Goal: Transaction & Acquisition: Purchase product/service

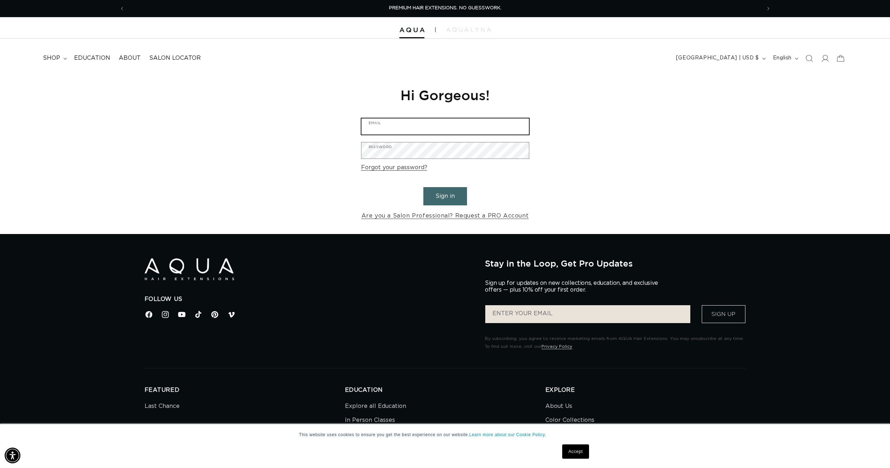
type input "MIISTY_NORRIS2000@YAHOO.COM"
click at [443, 190] on button "Sign in" at bounding box center [445, 196] width 44 height 18
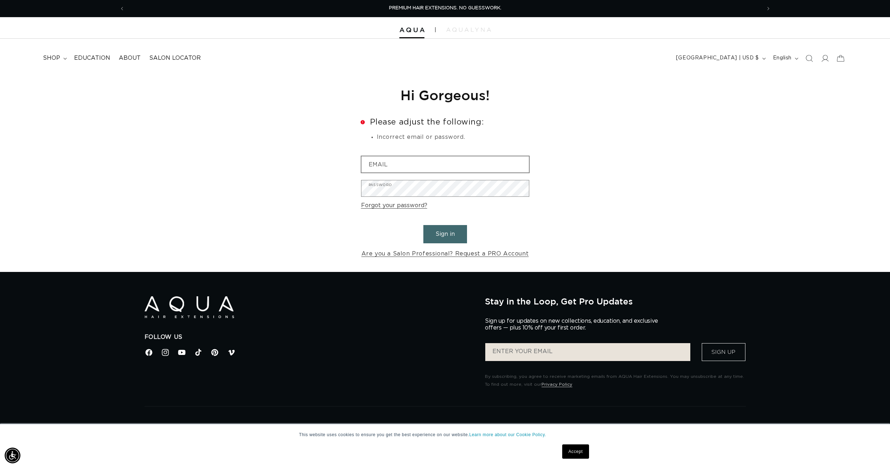
scroll to position [2, 0]
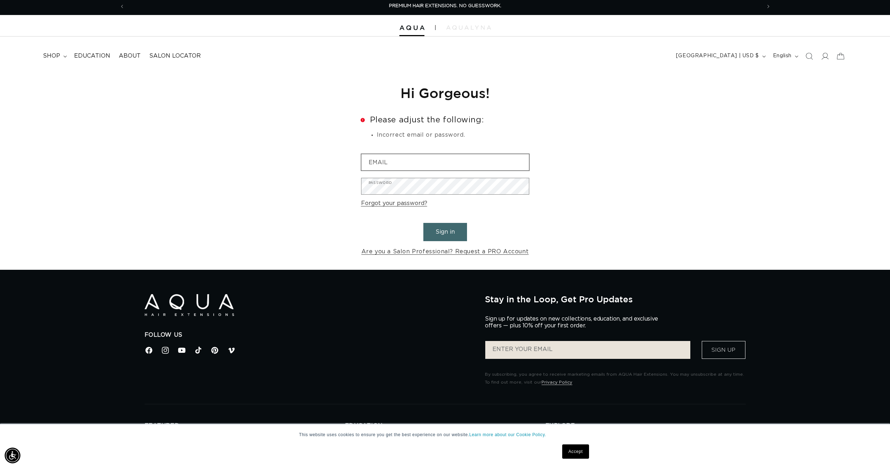
click at [425, 169] on input "Email" at bounding box center [446, 162] width 168 height 16
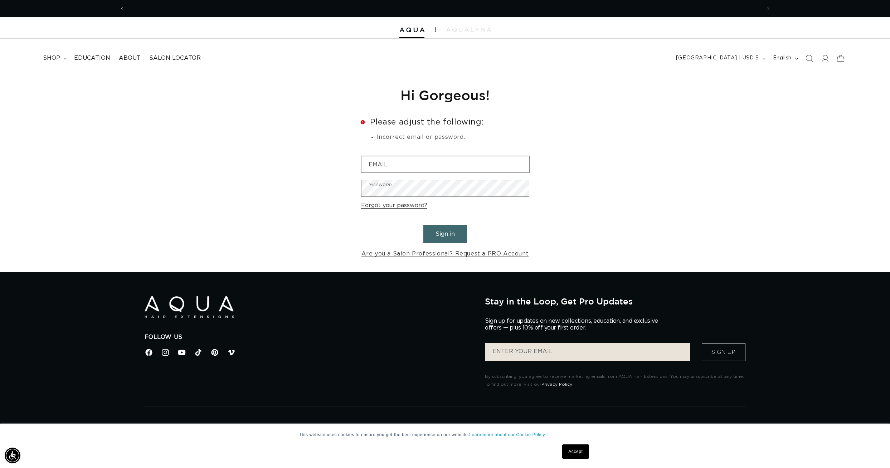
scroll to position [0, 1273]
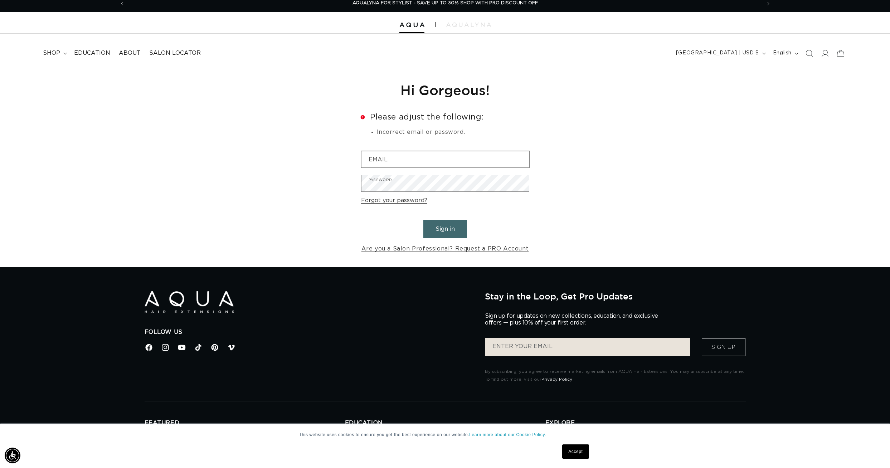
click at [425, 169] on form "Error Please adjust the following: Incorrect email or password. Email Password …" at bounding box center [445, 183] width 168 height 141
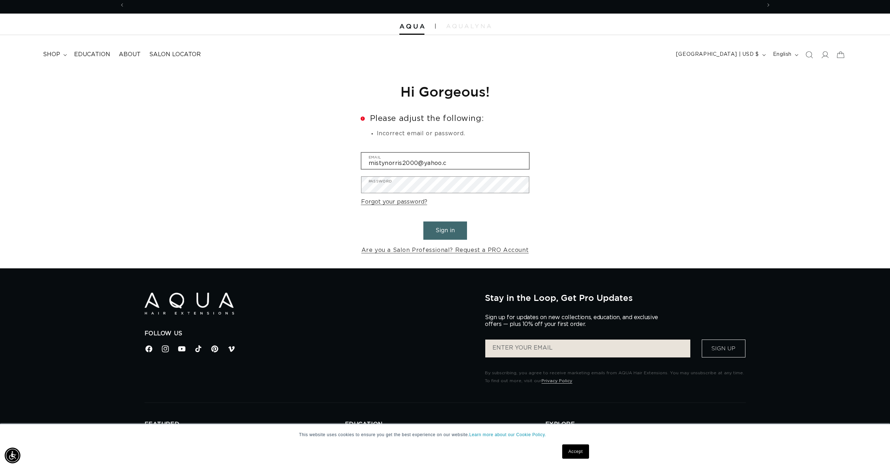
scroll to position [0, 0]
type input "mistynorris2000@yahoo.com"
click at [445, 229] on button "Sign in" at bounding box center [445, 231] width 44 height 18
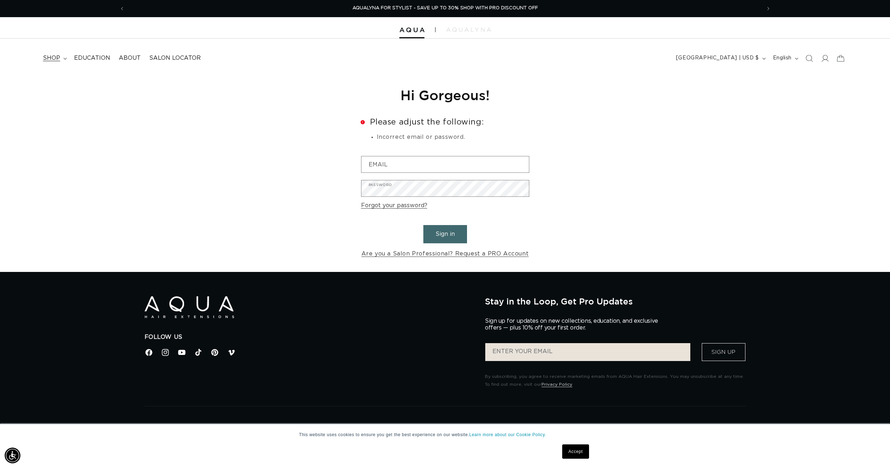
click at [54, 53] on summary "shop" at bounding box center [54, 58] width 31 height 16
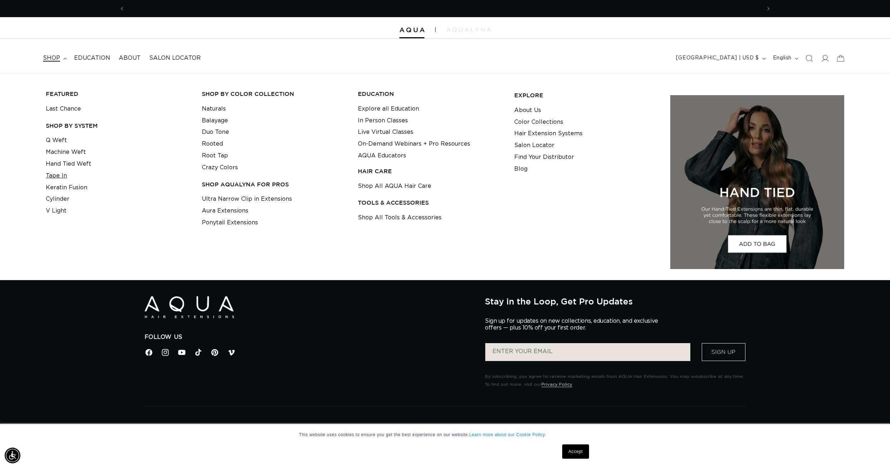
click at [63, 176] on link "Tape In" at bounding box center [56, 176] width 21 height 12
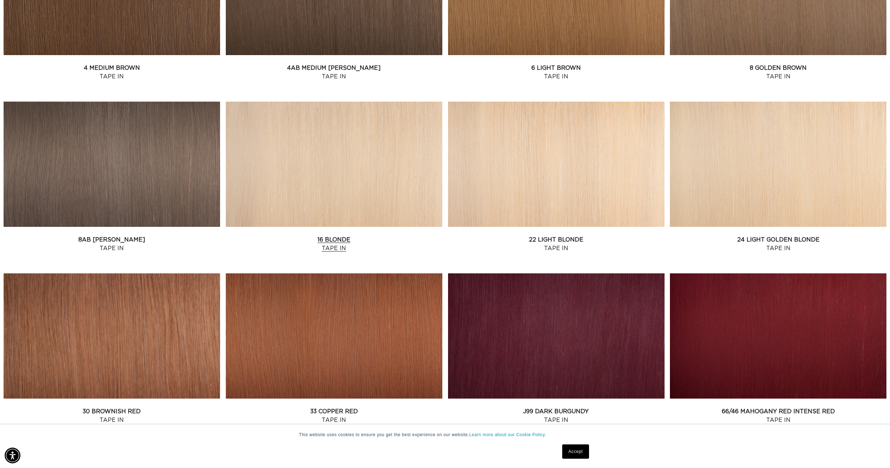
scroll to position [536, 0]
click at [480, 236] on link "22 Light Blonde Tape In" at bounding box center [556, 244] width 217 height 17
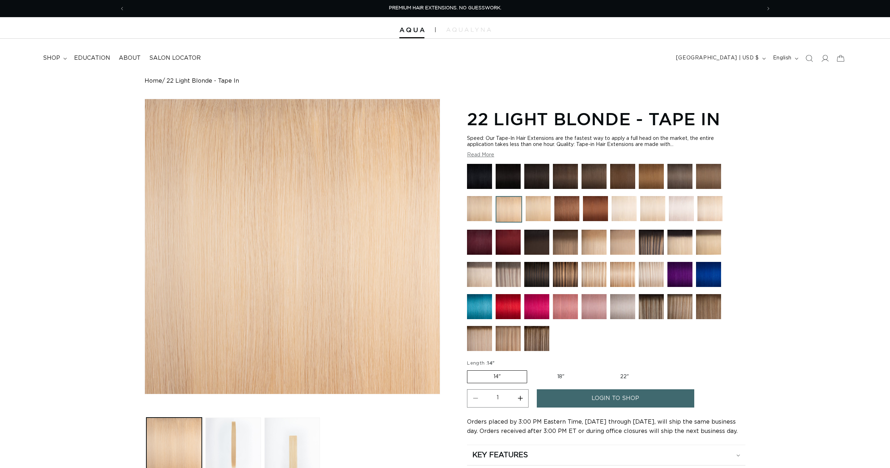
click at [356, 233] on img "Gallery Viewer" at bounding box center [292, 246] width 295 height 295
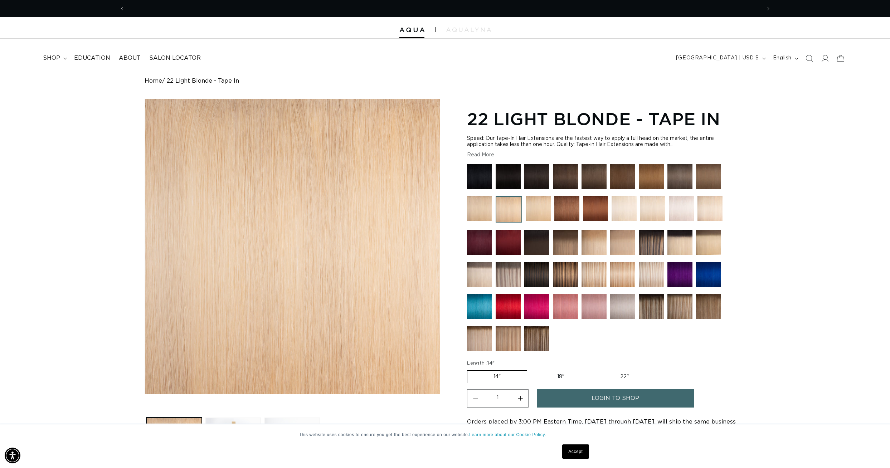
scroll to position [0, 636]
click at [540, 209] on img at bounding box center [538, 208] width 25 height 25
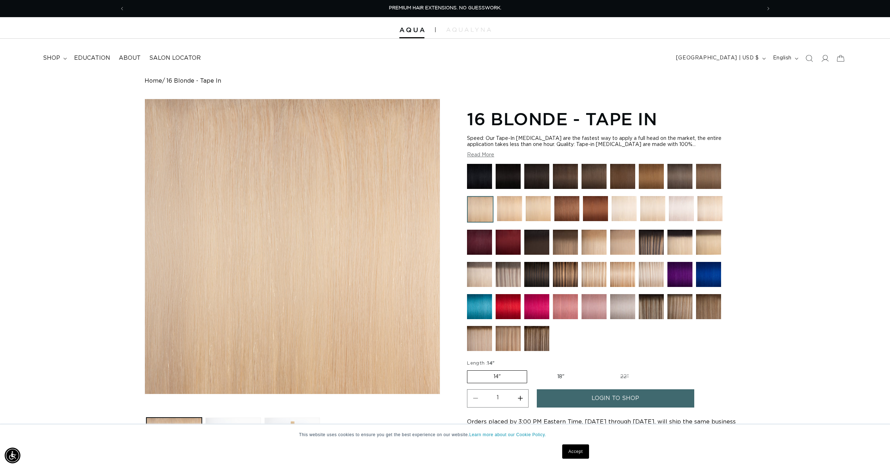
click at [713, 215] on img at bounding box center [710, 208] width 25 height 25
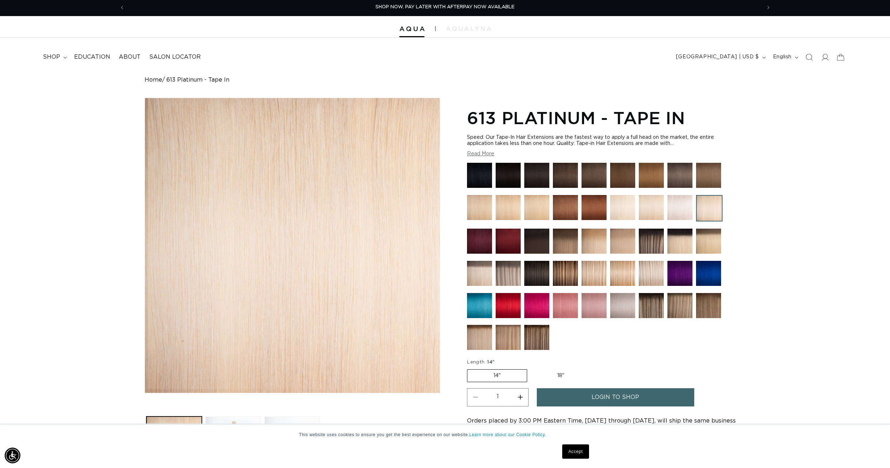
scroll to position [0, 0]
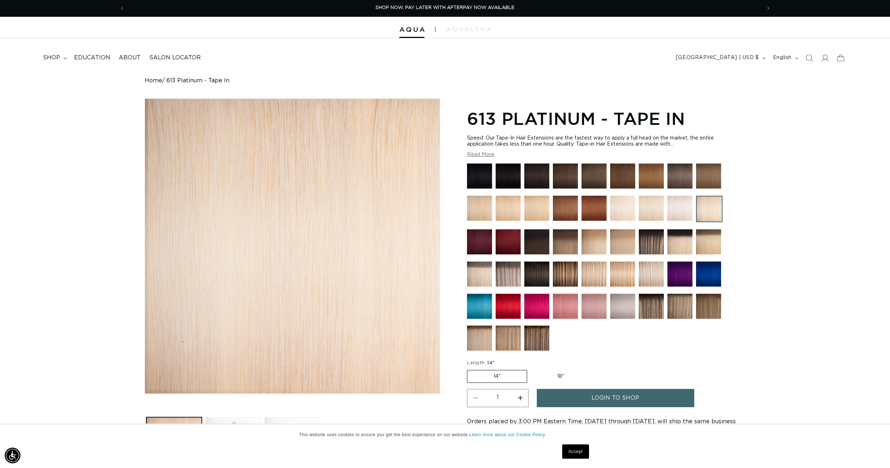
click at [712, 243] on img at bounding box center [708, 241] width 25 height 25
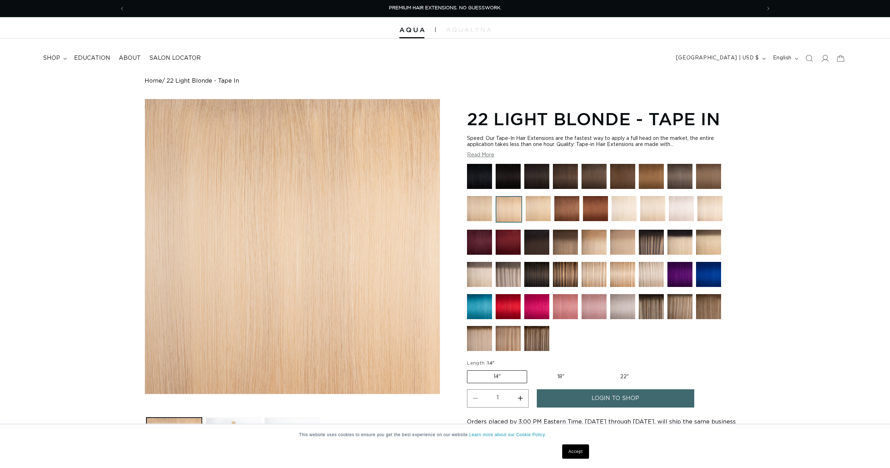
click at [483, 208] on img at bounding box center [479, 208] width 25 height 25
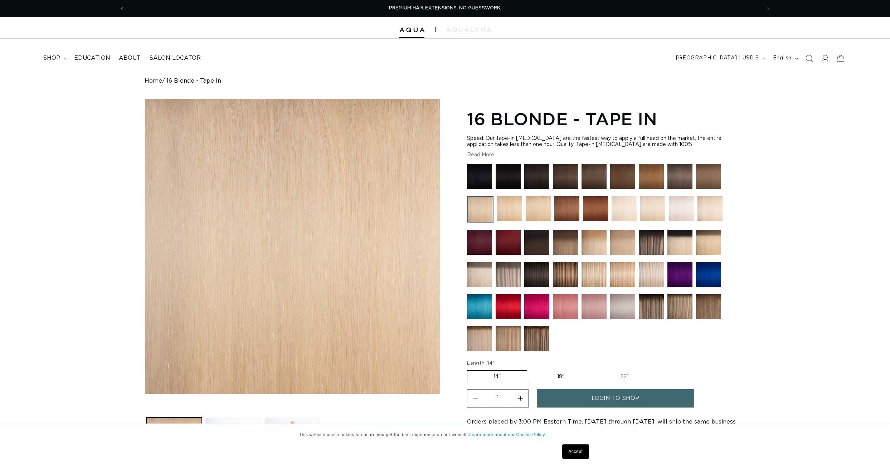
scroll to position [92, 0]
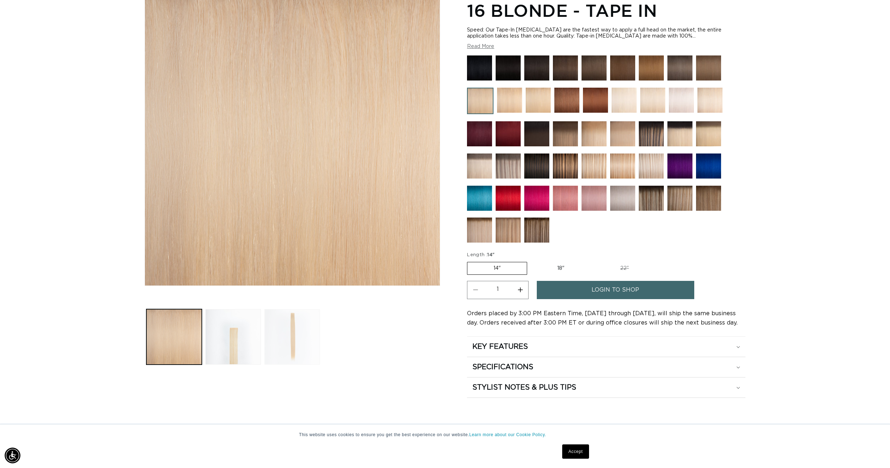
click at [293, 344] on button "Load image 3 in gallery view" at bounding box center [292, 336] width 55 height 55
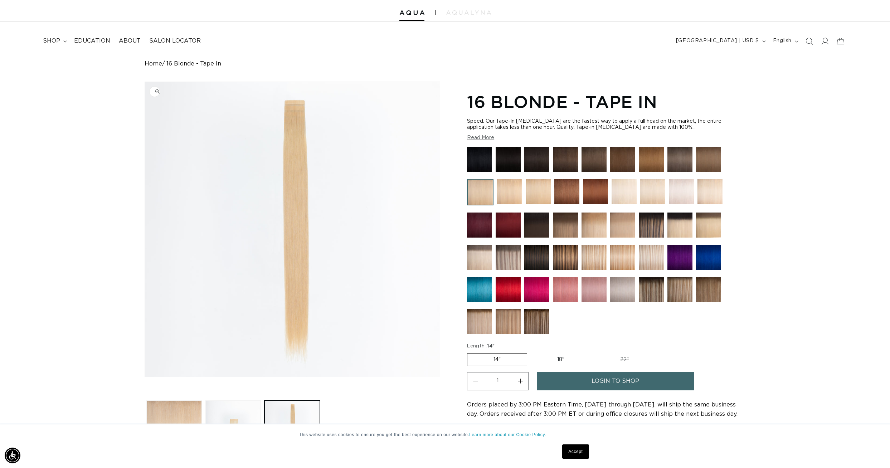
scroll to position [13, 0]
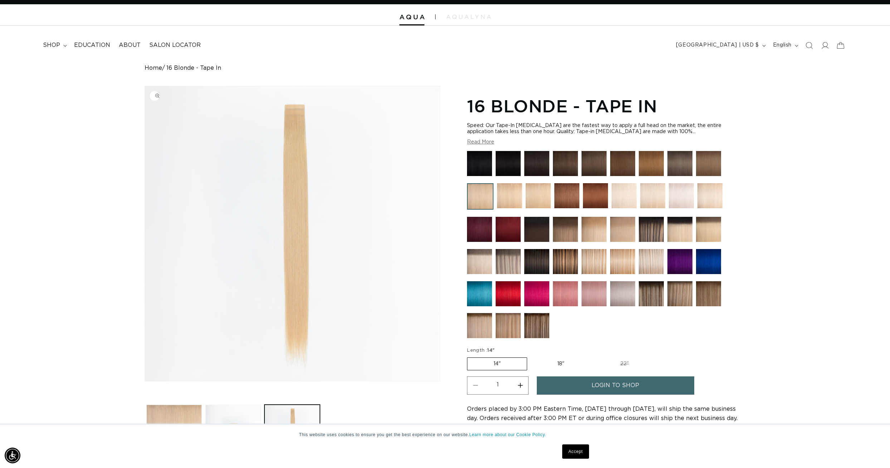
click at [306, 214] on img "Gallery Viewer" at bounding box center [292, 233] width 295 height 295
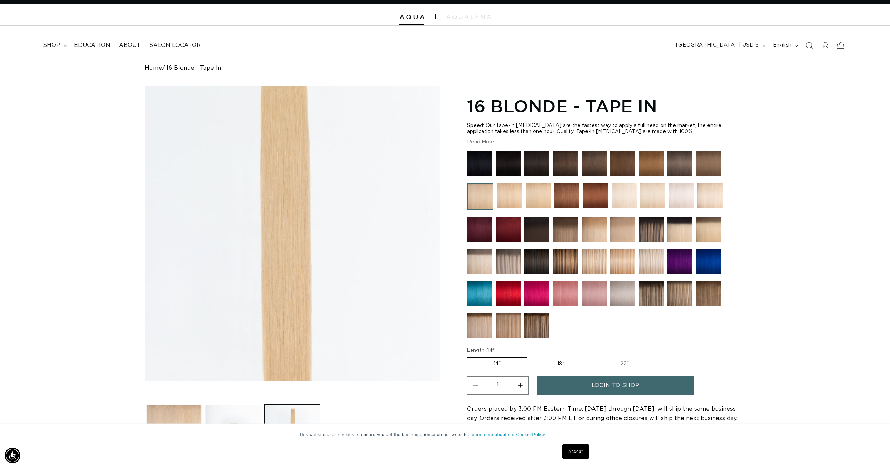
click at [306, 214] on div "Gallery Viewer" at bounding box center [292, 233] width 295 height 295
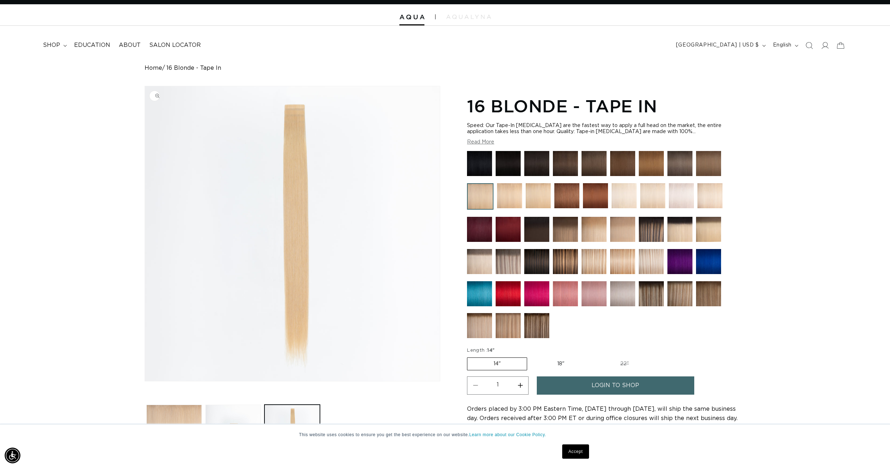
click at [306, 214] on img "Gallery Viewer" at bounding box center [292, 233] width 295 height 295
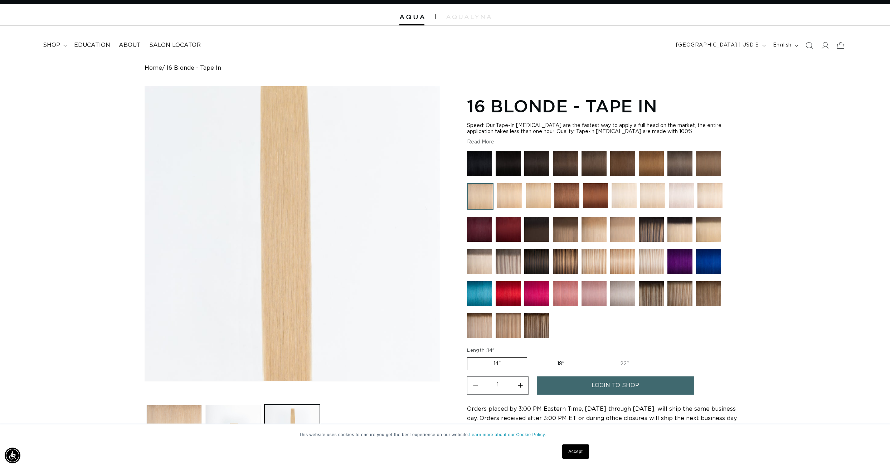
click at [306, 214] on div "Gallery Viewer" at bounding box center [292, 233] width 295 height 295
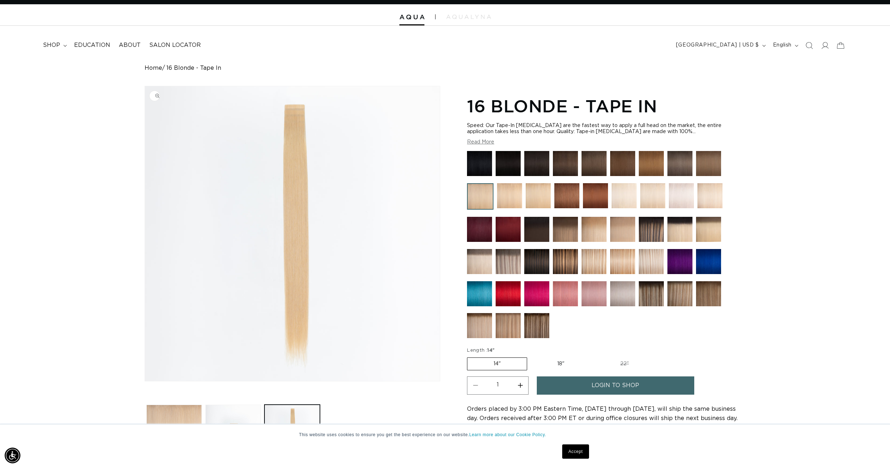
scroll to position [0, 1273]
click at [306, 214] on img "Gallery Viewer" at bounding box center [292, 233] width 295 height 295
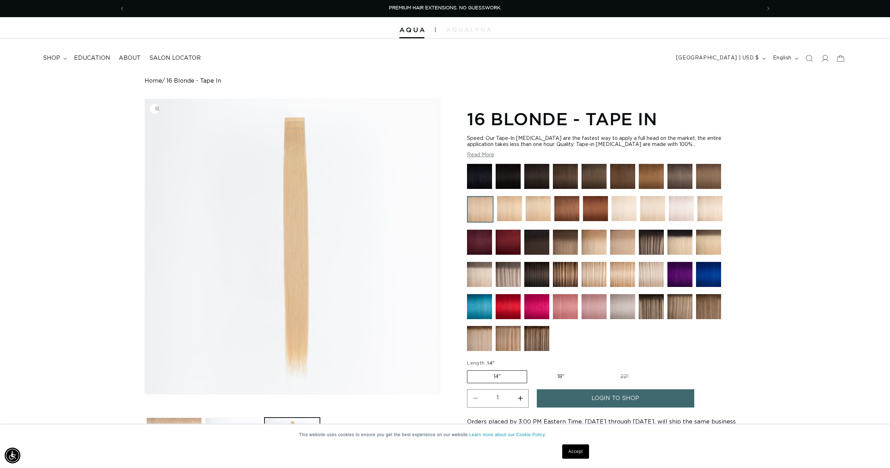
scroll to position [1, 0]
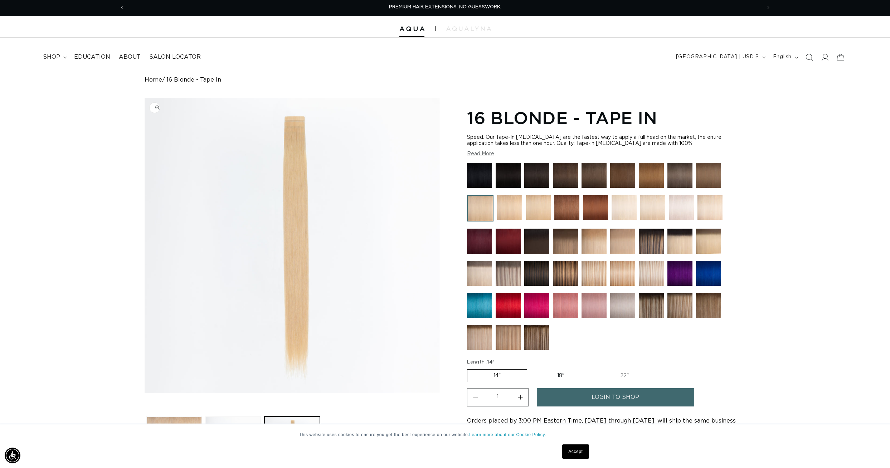
click at [510, 342] on img at bounding box center [508, 337] width 25 height 25
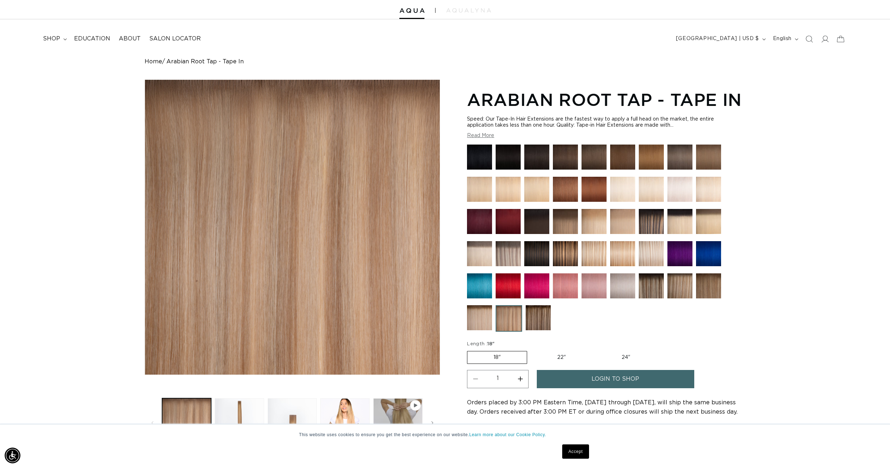
scroll to position [0, 1273]
click at [483, 189] on img at bounding box center [479, 189] width 25 height 25
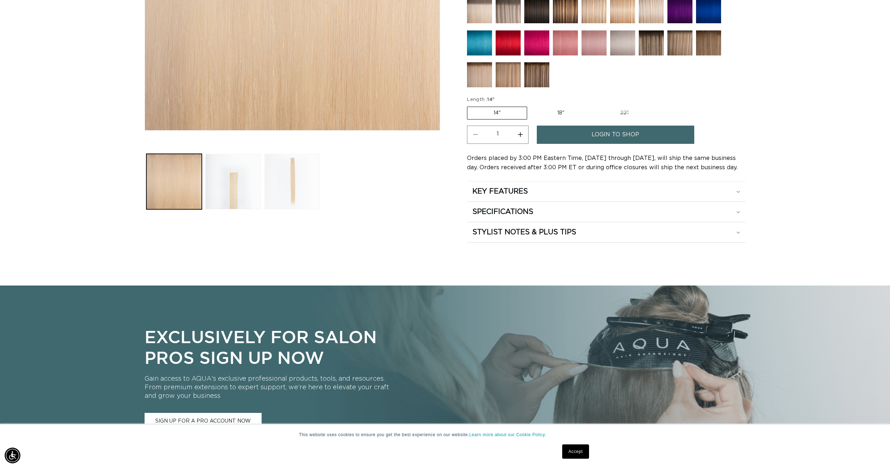
click at [285, 176] on button "Load image 3 in gallery view" at bounding box center [292, 181] width 55 height 55
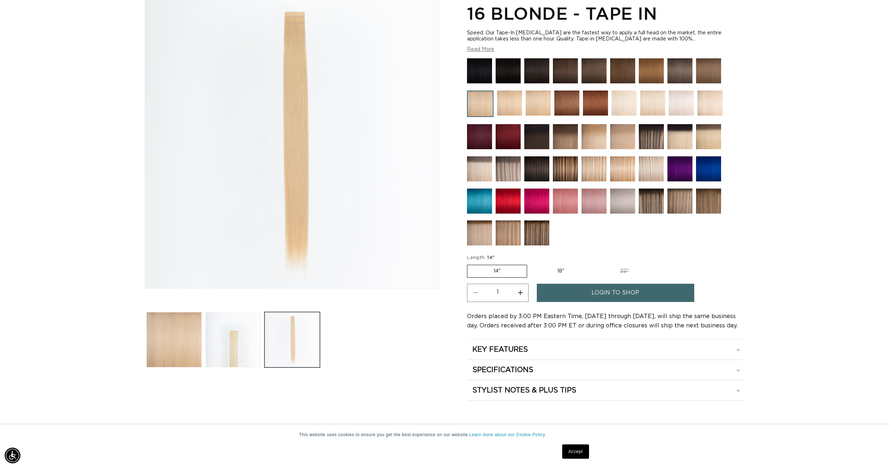
scroll to position [98, 0]
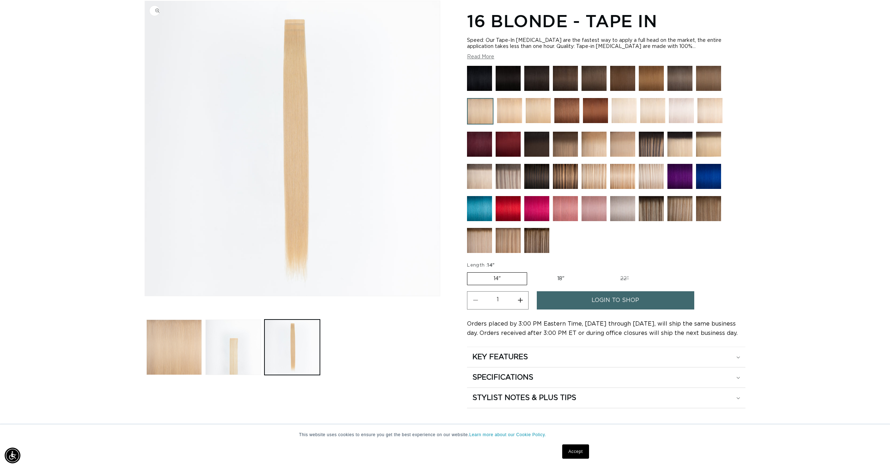
click at [297, 159] on img "Gallery Viewer" at bounding box center [292, 148] width 295 height 295
click at [596, 149] on img at bounding box center [594, 144] width 25 height 25
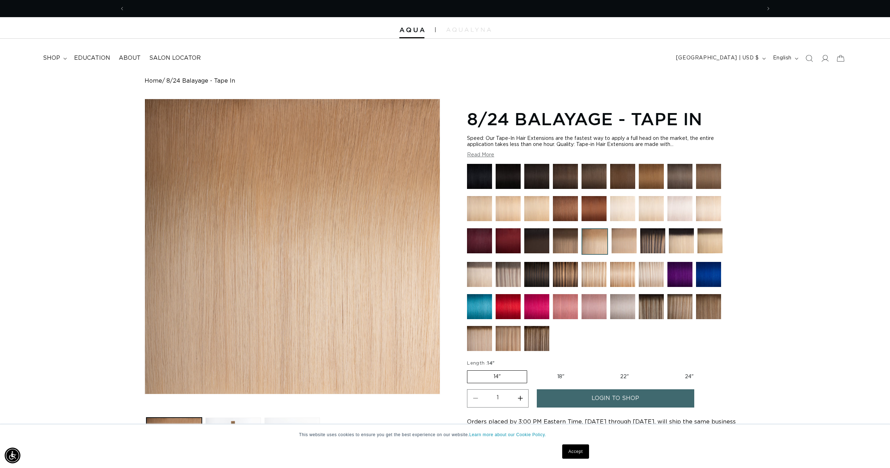
scroll to position [0, 636]
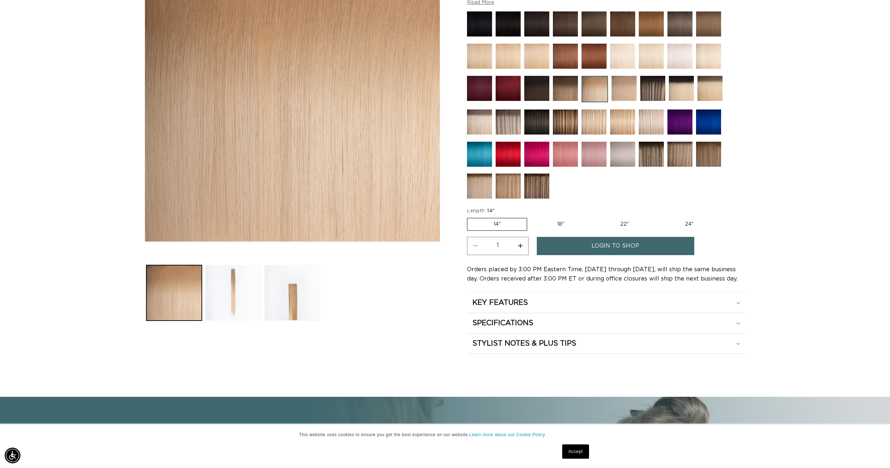
click at [234, 295] on button "Load image 2 in gallery view" at bounding box center [232, 292] width 55 height 55
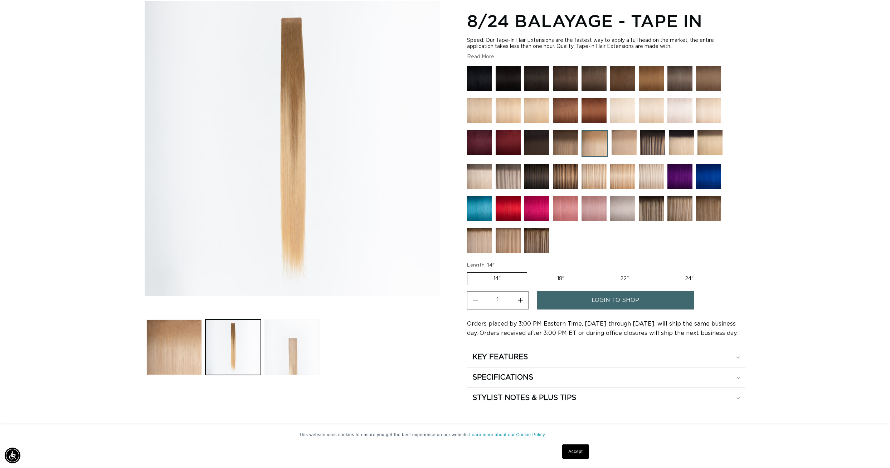
scroll to position [0, 1273]
click at [285, 336] on button "Load image 3 in gallery view" at bounding box center [292, 347] width 55 height 55
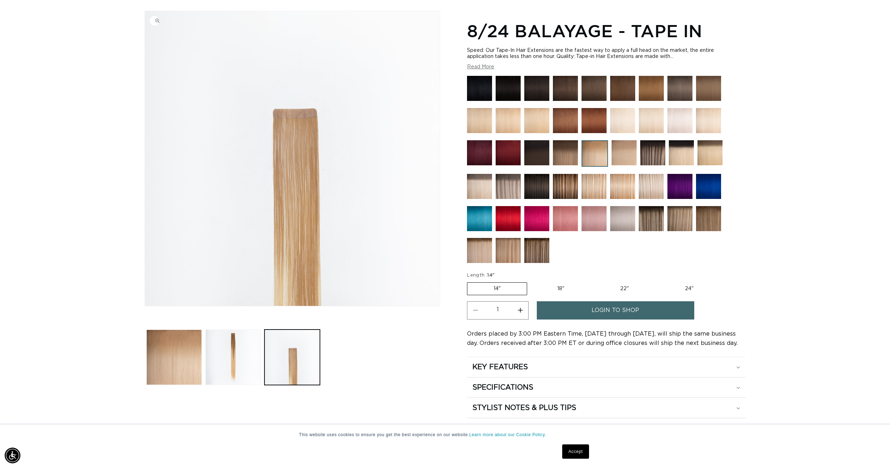
scroll to position [86, 0]
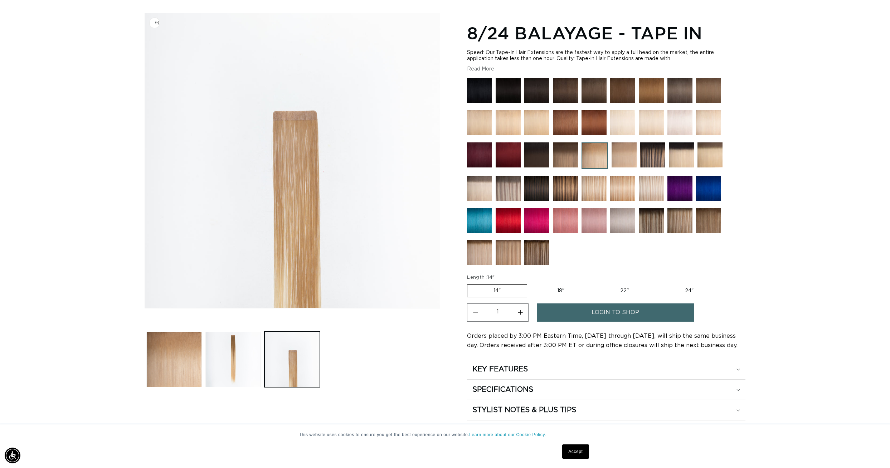
click at [349, 35] on img "Gallery Viewer" at bounding box center [292, 160] width 295 height 295
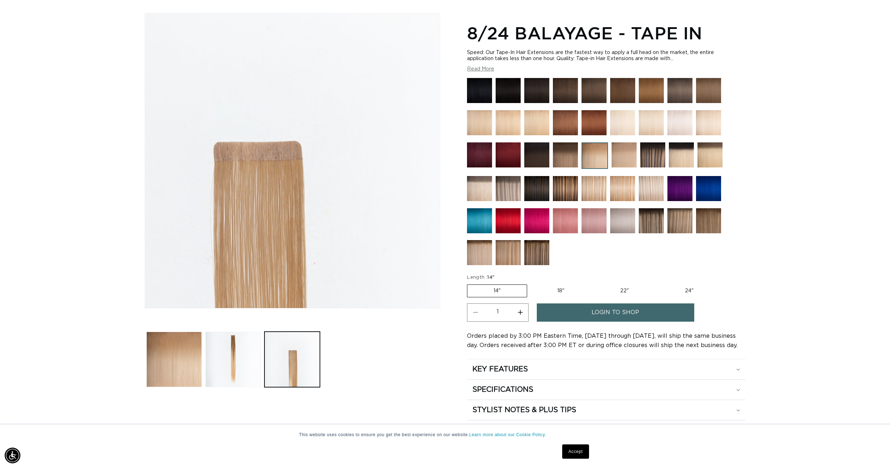
click at [332, 79] on div "Gallery Viewer" at bounding box center [292, 160] width 295 height 295
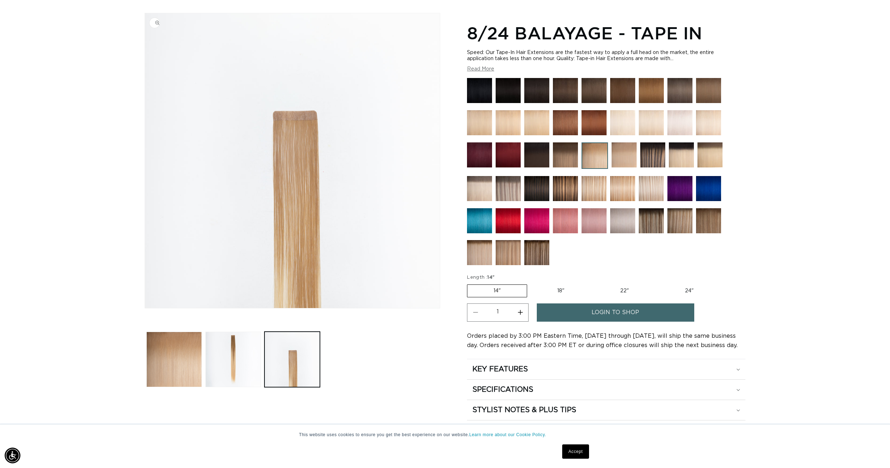
scroll to position [0, 636]
click at [231, 361] on button "Load image 2 in gallery view" at bounding box center [232, 359] width 55 height 55
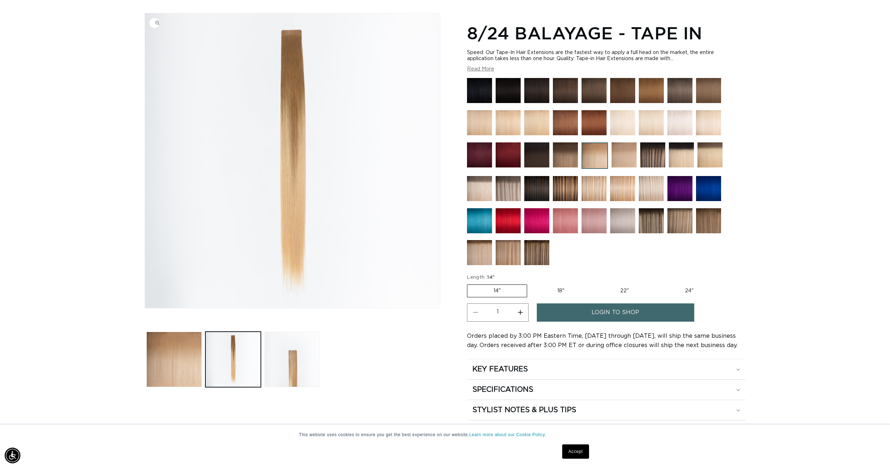
scroll to position [0, 0]
click at [630, 150] on img at bounding box center [624, 154] width 25 height 25
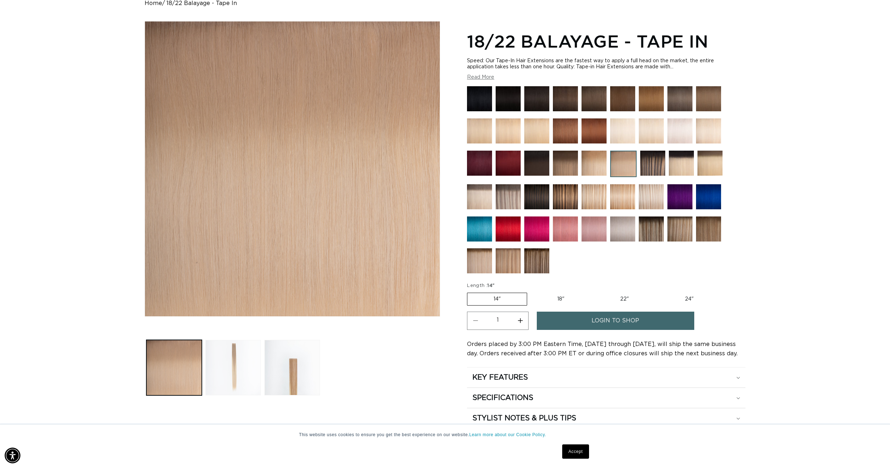
scroll to position [0, 636]
click at [228, 383] on button "Load image 2 in gallery view" at bounding box center [232, 367] width 55 height 55
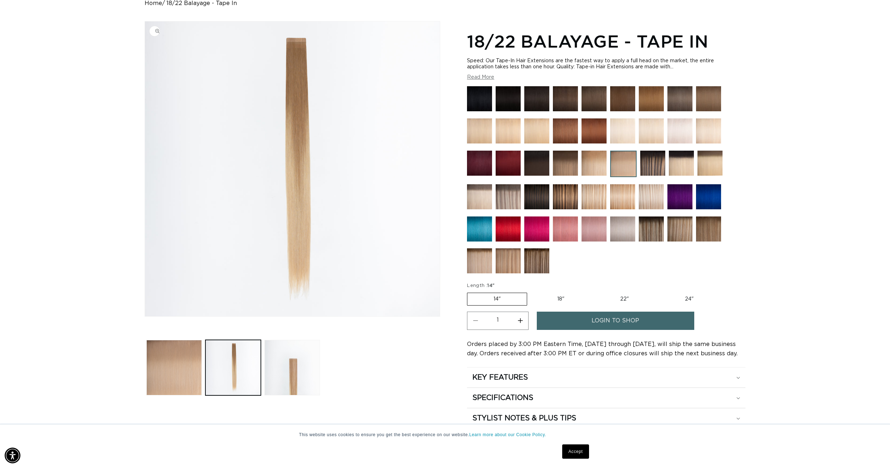
scroll to position [0, 1273]
click at [192, 368] on button "Load image 1 in gallery view" at bounding box center [173, 367] width 55 height 55
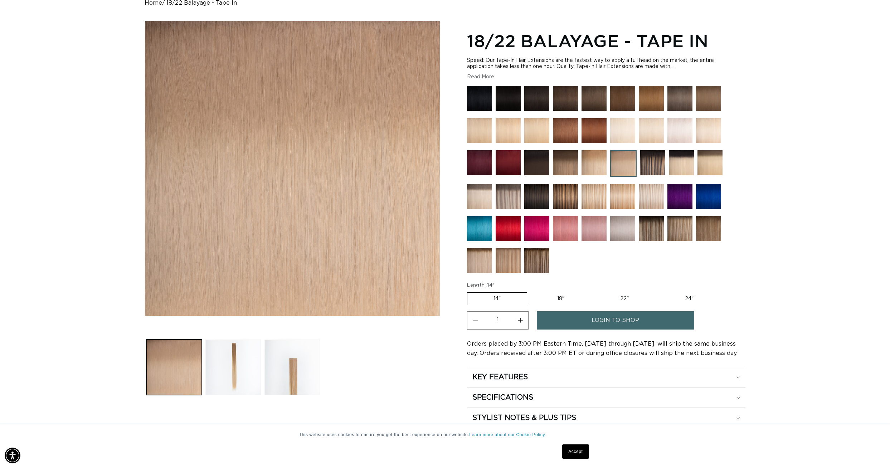
scroll to position [80, 0]
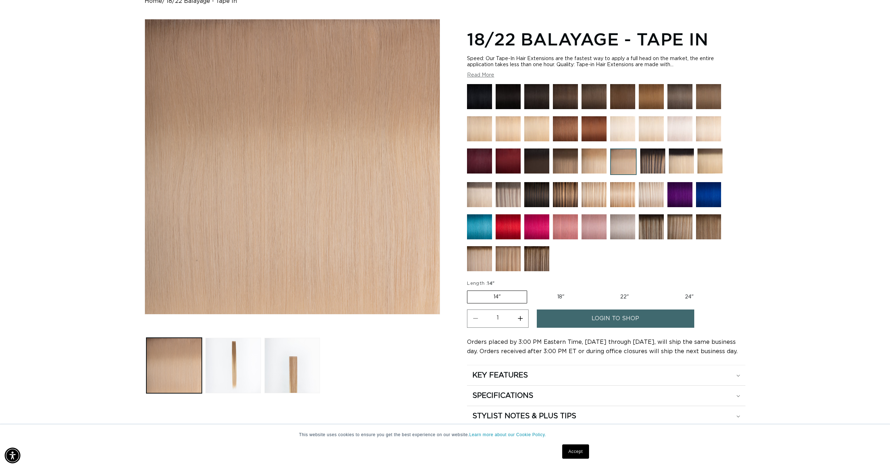
click at [620, 198] on img at bounding box center [622, 194] width 25 height 25
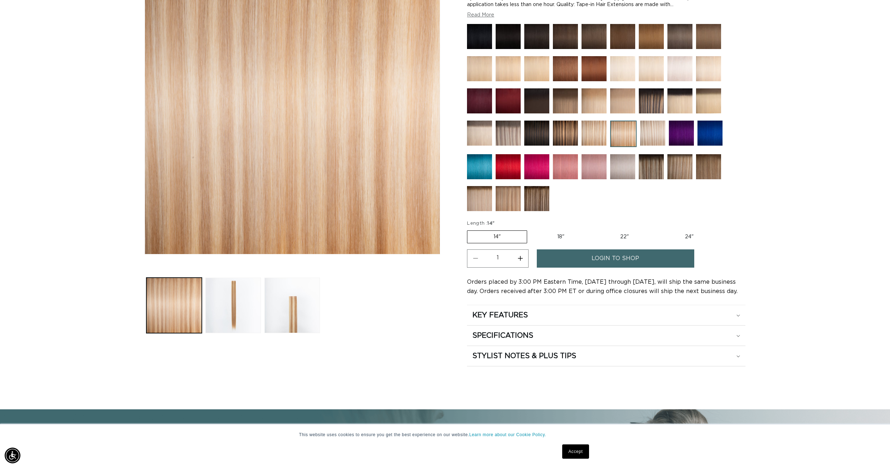
scroll to position [138, 0]
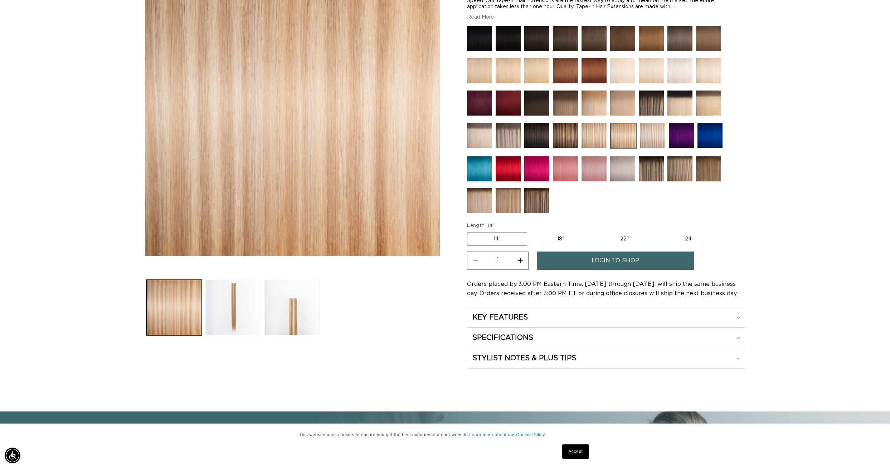
click at [593, 132] on img at bounding box center [594, 135] width 25 height 25
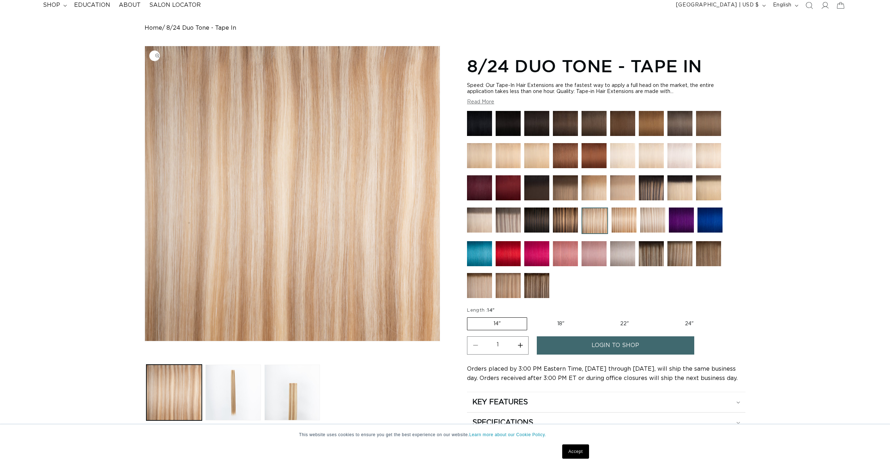
scroll to position [58, 0]
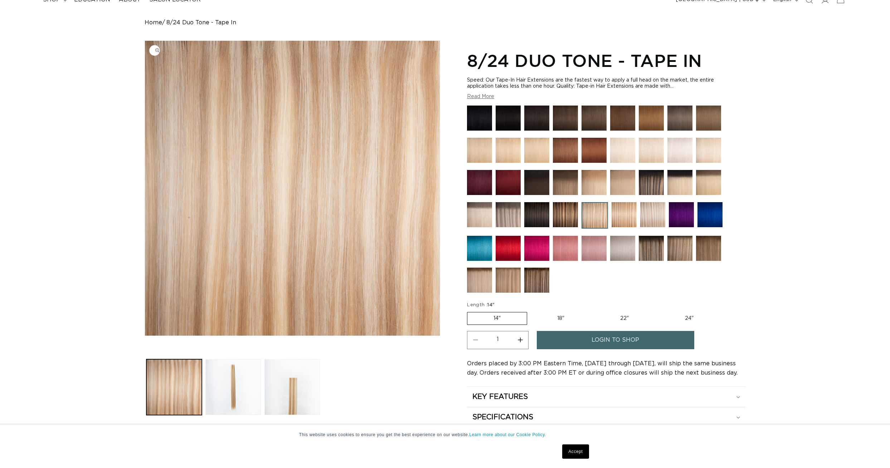
click at [332, 177] on img "Gallery Viewer" at bounding box center [292, 188] width 295 height 295
click at [310, 379] on button "Load image 3 in gallery view" at bounding box center [292, 386] width 55 height 55
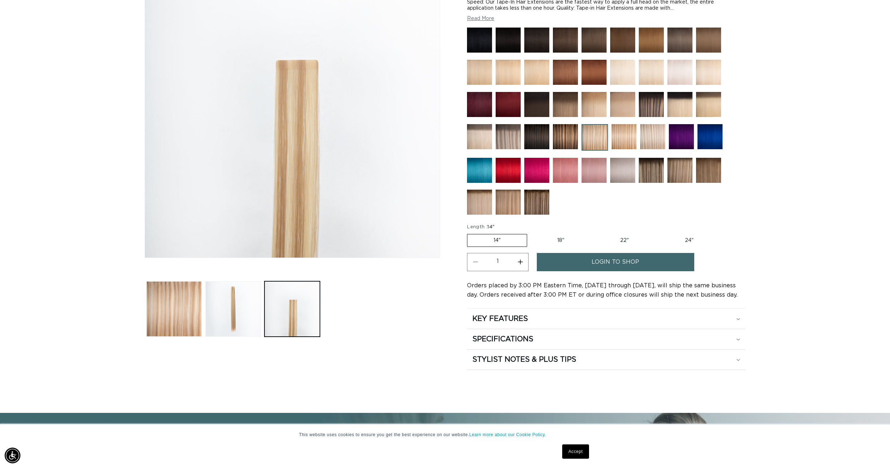
scroll to position [135, 0]
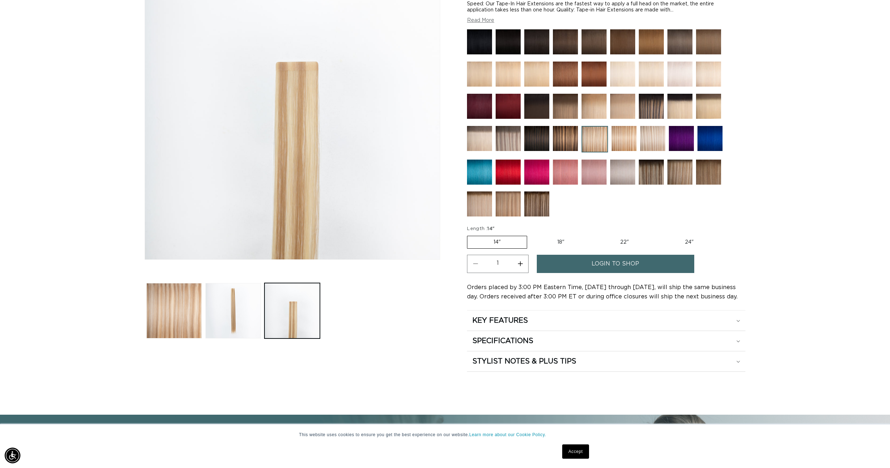
click at [324, 162] on img "Gallery Viewer" at bounding box center [292, 112] width 295 height 295
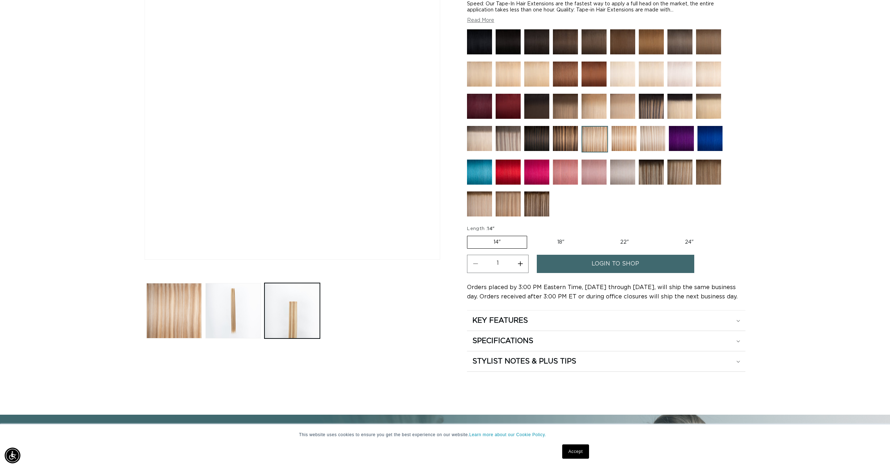
scroll to position [0, 636]
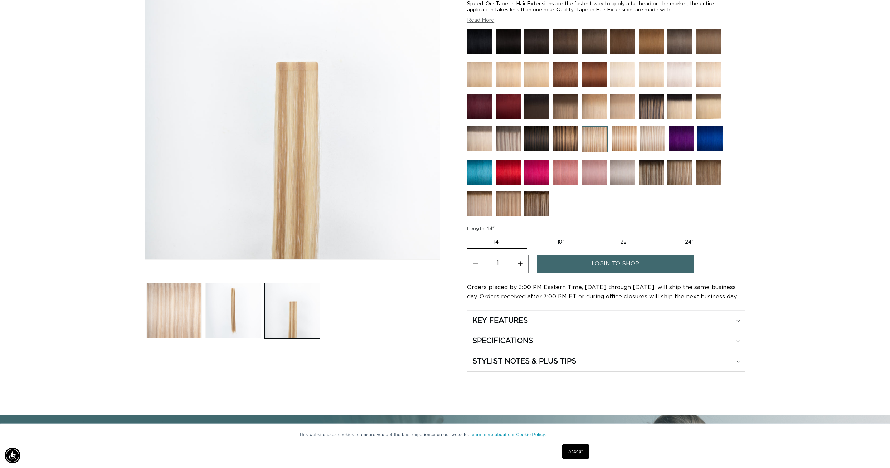
click at [174, 314] on button "Load image 1 in gallery view" at bounding box center [173, 310] width 55 height 55
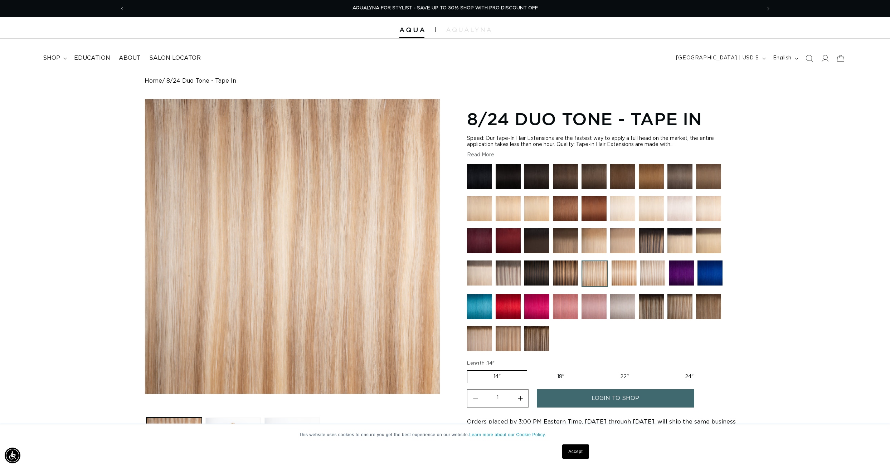
scroll to position [0, 0]
click at [593, 242] on img at bounding box center [594, 240] width 25 height 25
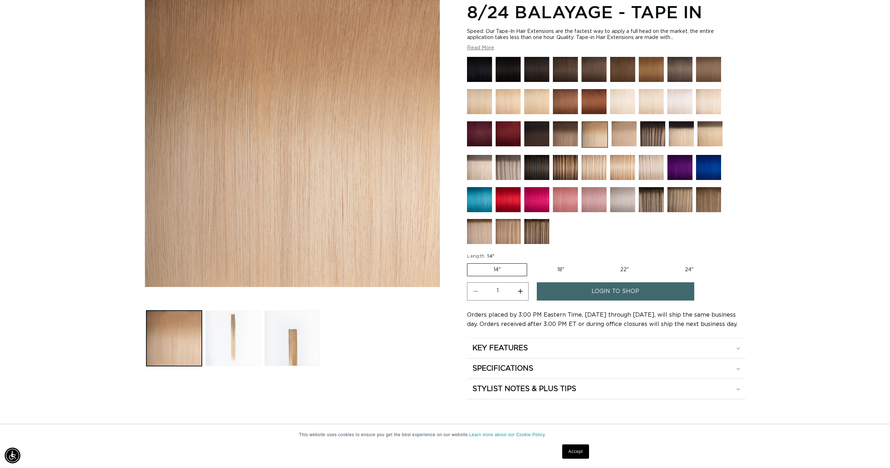
click at [247, 344] on button "Load image 2 in gallery view" at bounding box center [232, 338] width 55 height 55
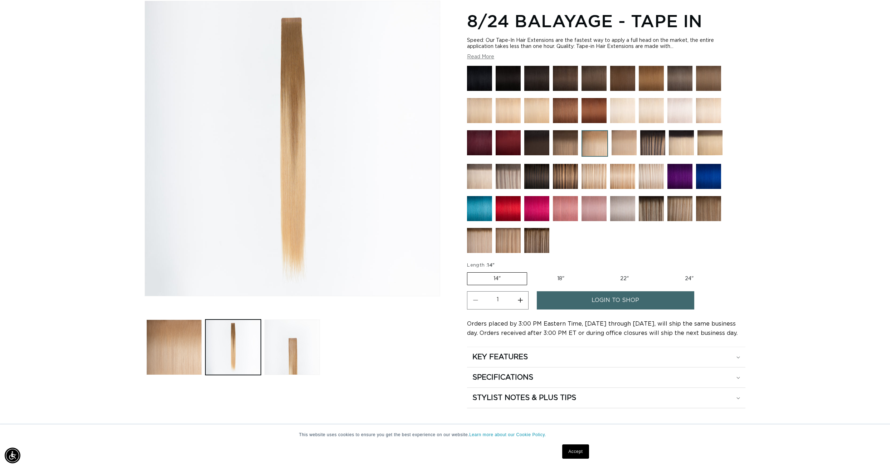
scroll to position [0, 1273]
click at [568, 141] on img at bounding box center [565, 142] width 25 height 25
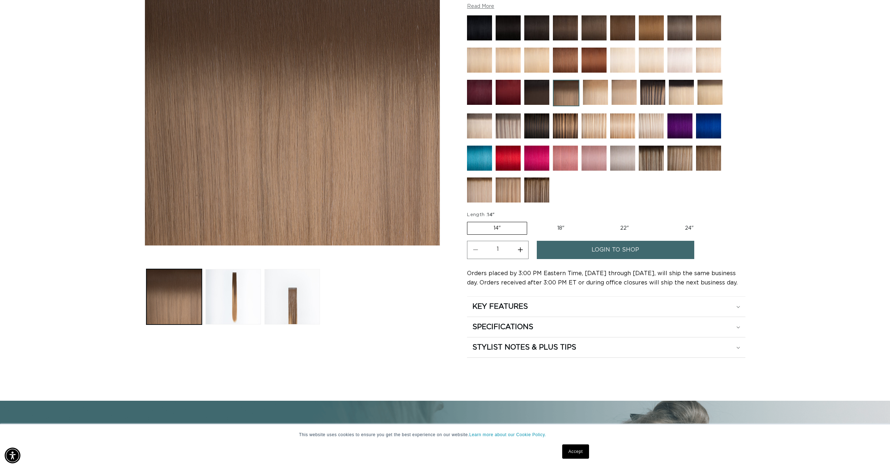
scroll to position [0, 636]
click at [591, 87] on img at bounding box center [595, 92] width 25 height 25
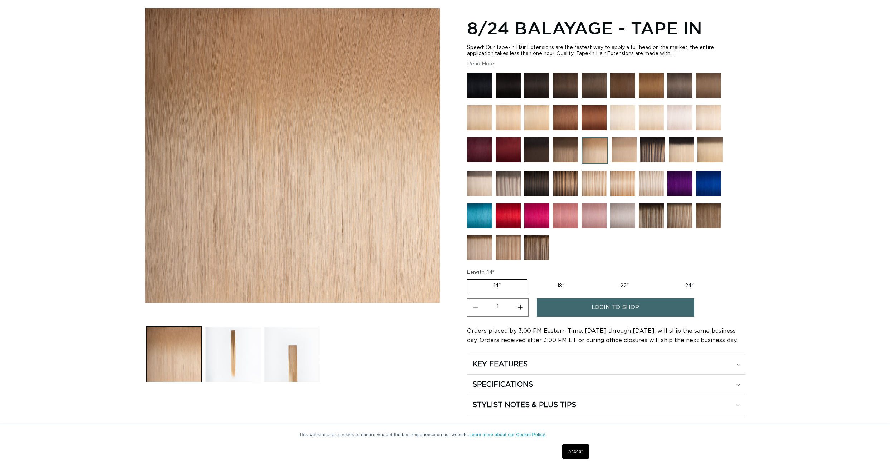
scroll to position [91, 0]
click at [558, 150] on img at bounding box center [565, 149] width 25 height 25
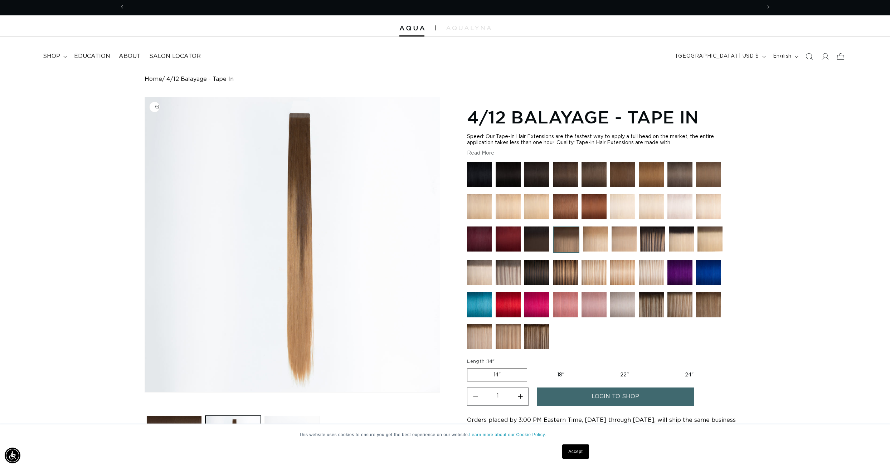
scroll to position [0, 1273]
click at [532, 196] on img at bounding box center [536, 206] width 25 height 25
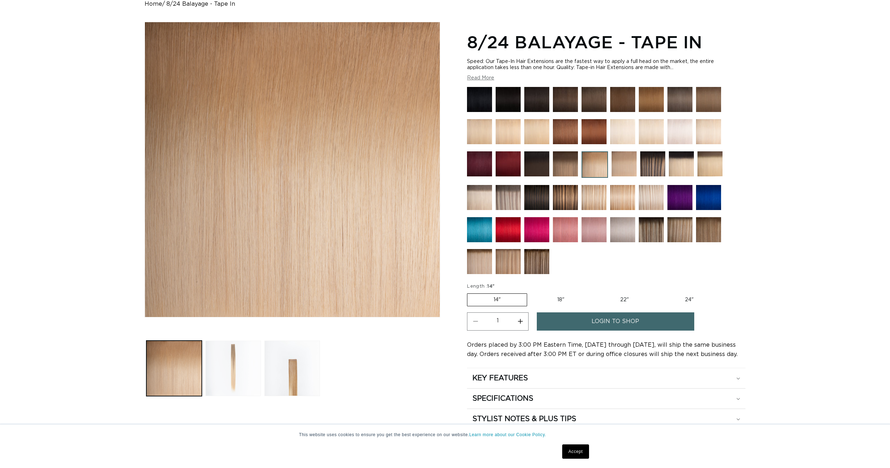
click at [242, 373] on button "Load image 2 in gallery view" at bounding box center [232, 368] width 55 height 55
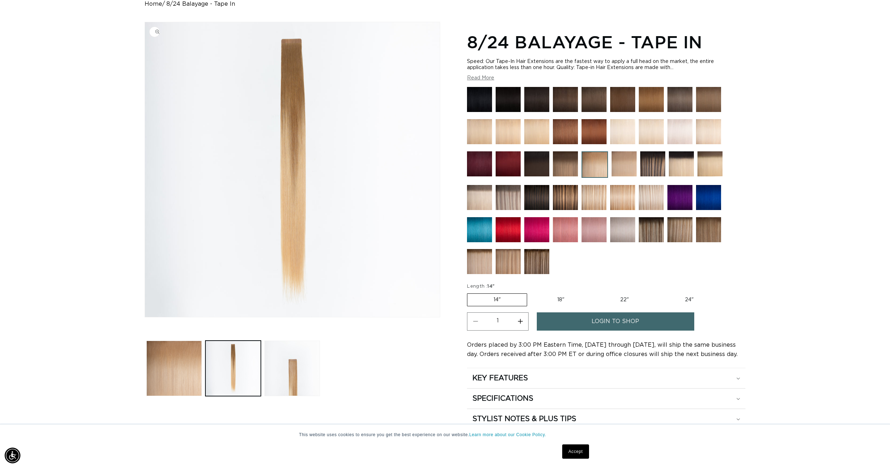
click at [323, 171] on img "Gallery Viewer" at bounding box center [292, 169] width 295 height 295
click at [538, 139] on img at bounding box center [536, 131] width 25 height 25
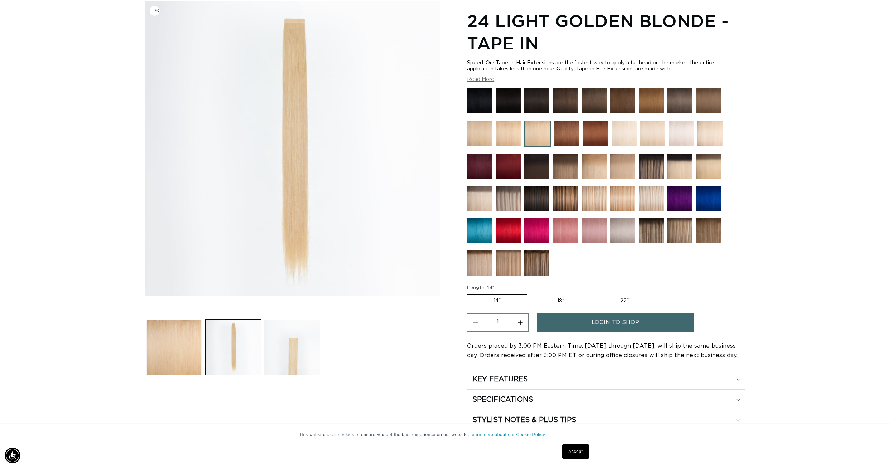
click at [301, 190] on img "Gallery Viewer" at bounding box center [292, 148] width 295 height 295
click at [710, 127] on img at bounding box center [710, 133] width 25 height 25
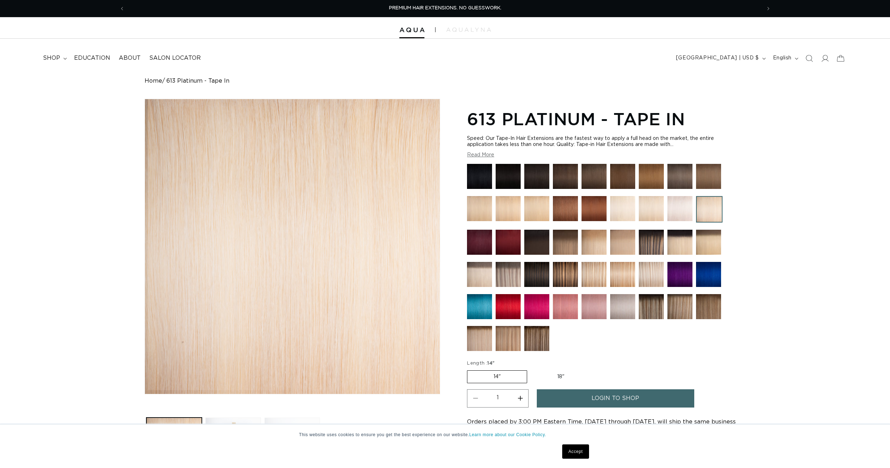
drag, startPoint x: 247, startPoint y: 239, endPoint x: 291, endPoint y: 223, distance: 46.5
click at [247, 418] on button "Load image 2 in gallery view" at bounding box center [232, 445] width 55 height 55
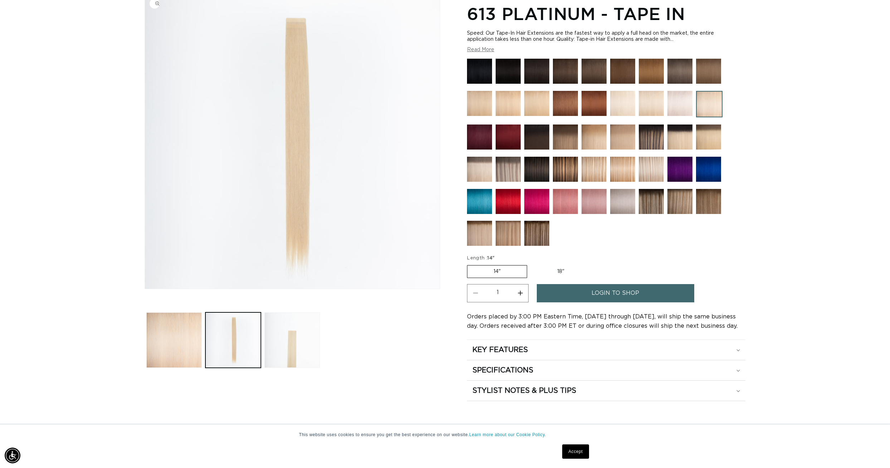
scroll to position [98, 0]
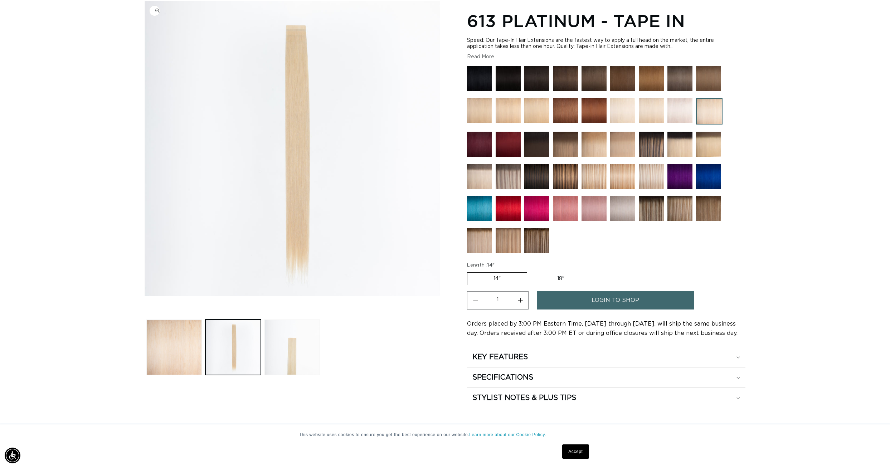
click at [272, 135] on img "Gallery Viewer" at bounding box center [292, 148] width 295 height 295
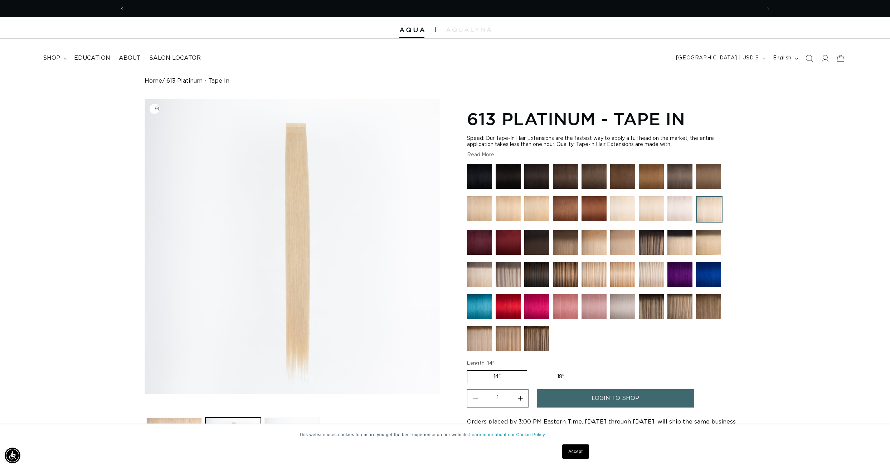
scroll to position [0, 0]
click at [649, 273] on img at bounding box center [651, 274] width 25 height 25
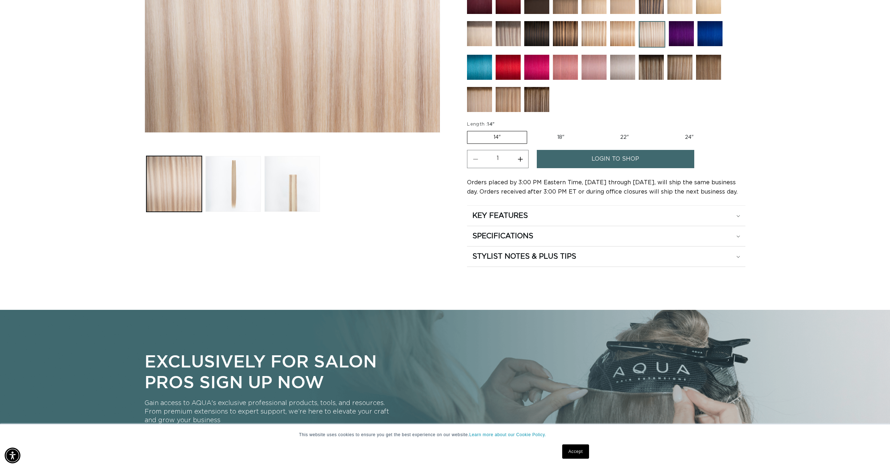
scroll to position [0, 636]
click at [237, 162] on button "Load image 2 in gallery view" at bounding box center [232, 183] width 55 height 55
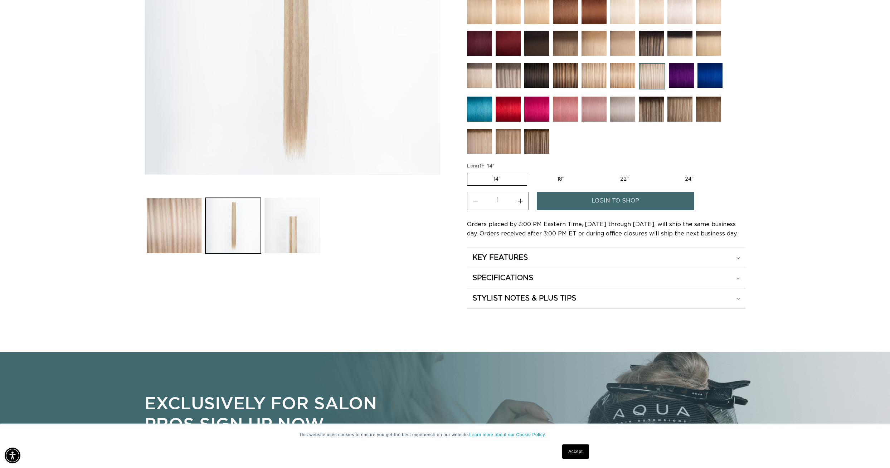
scroll to position [98, 0]
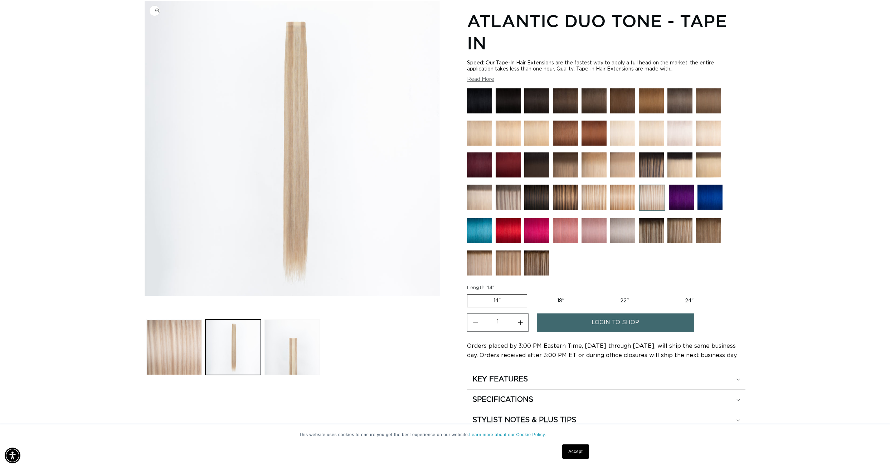
click at [222, 147] on img "Gallery Viewer" at bounding box center [292, 148] width 295 height 295
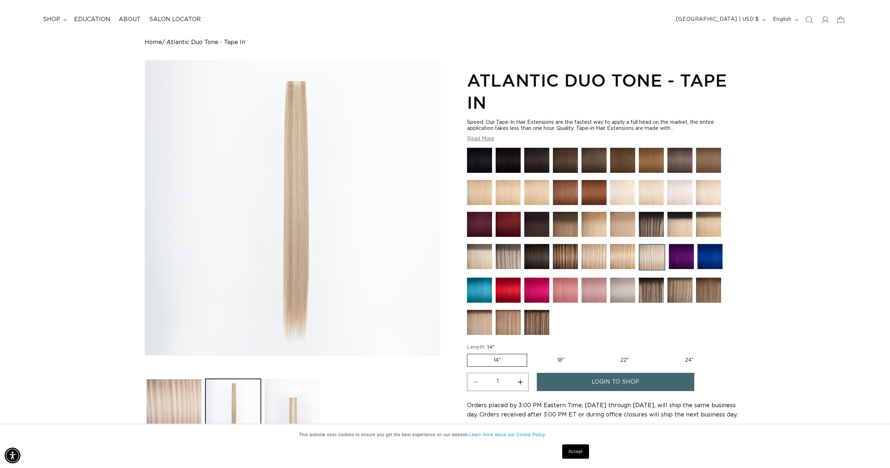
scroll to position [41, 0]
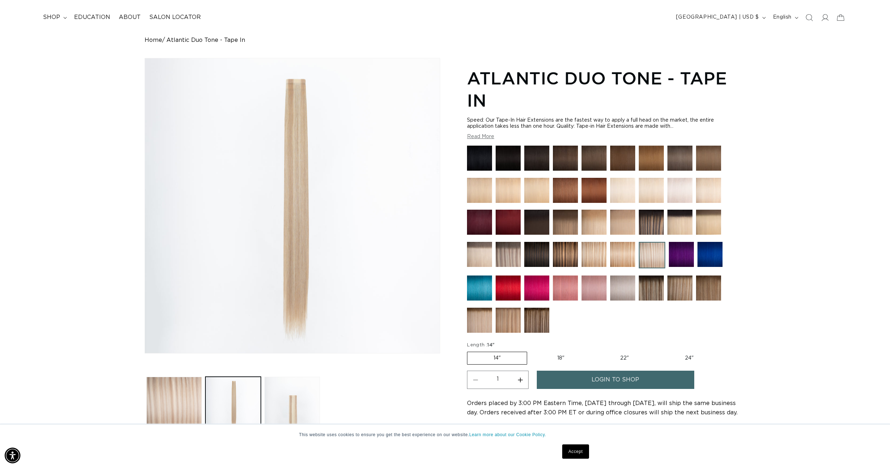
click at [625, 359] on label "22" Variant sold out or unavailable" at bounding box center [624, 358] width 61 height 12
click at [595, 351] on input "22" Variant sold out or unavailable" at bounding box center [594, 350] width 0 height 0
radio input "true"
click at [688, 358] on label "24" Variant sold out or unavailable" at bounding box center [689, 358] width 61 height 12
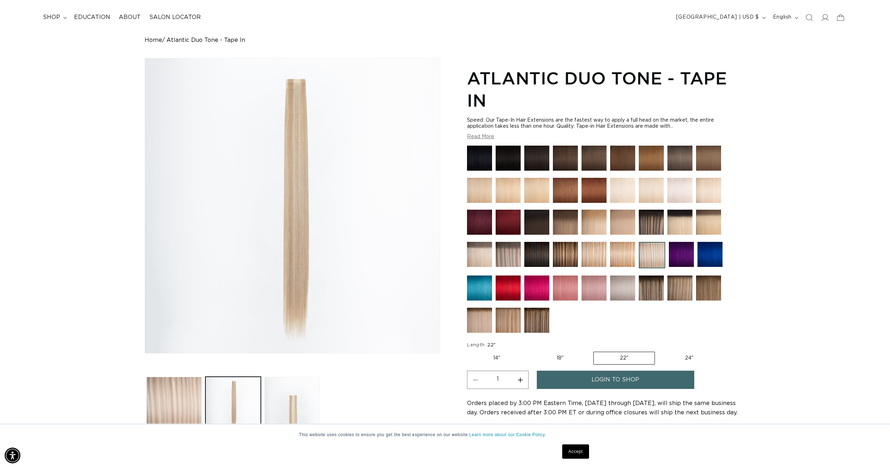
click at [659, 351] on input "24" Variant sold out or unavailable" at bounding box center [659, 350] width 0 height 0
radio input "true"
